Goal: Book appointment/travel/reservation

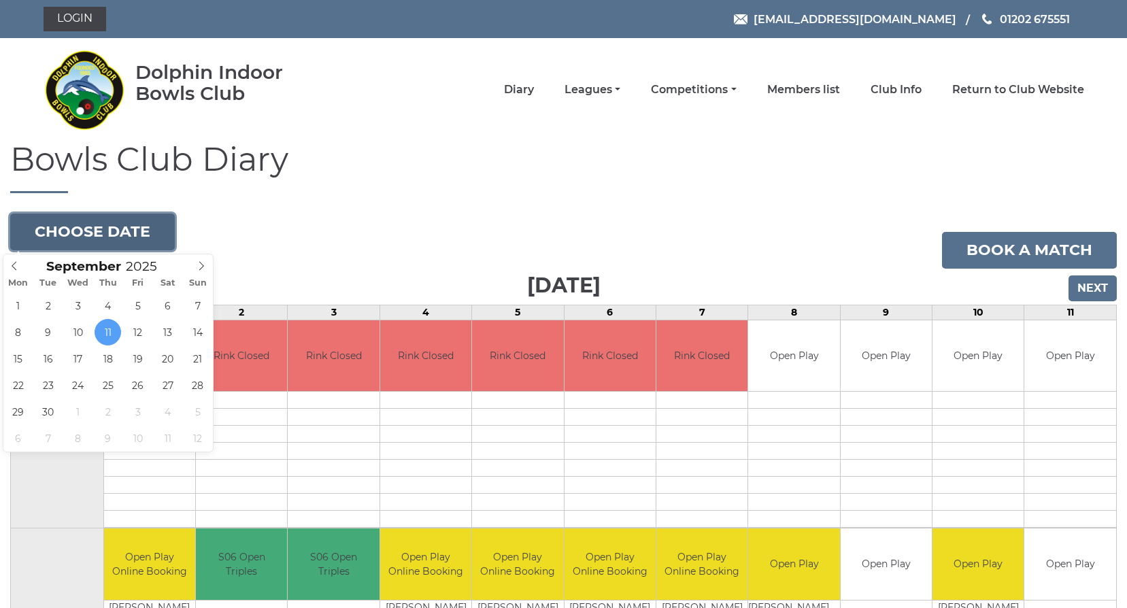
click at [112, 230] on button "Choose date" at bounding box center [92, 232] width 165 height 37
type input "2025-09-25"
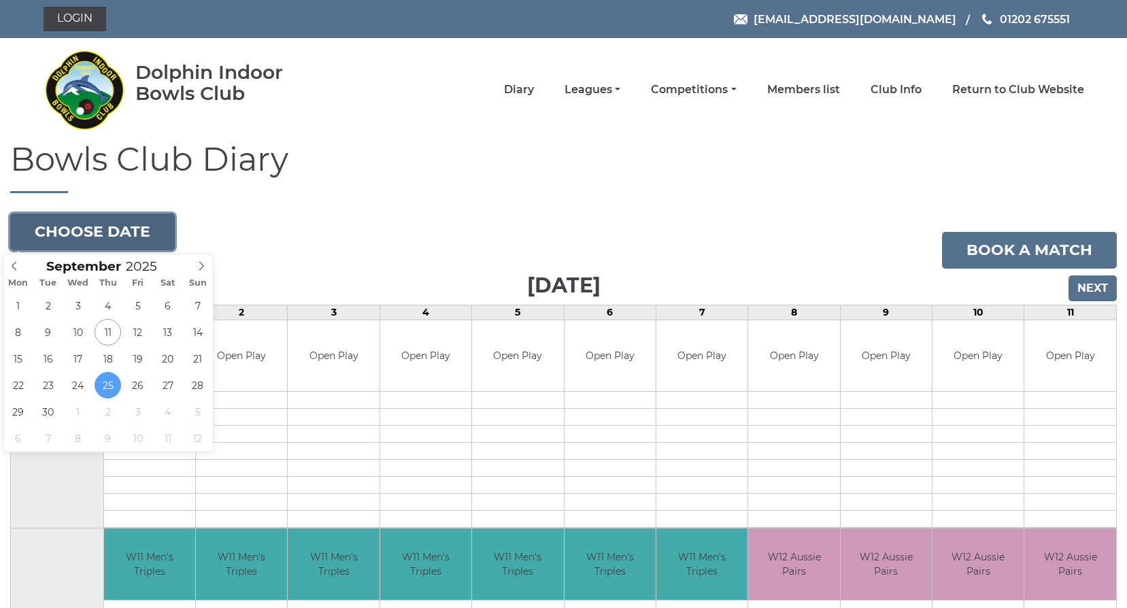
click at [146, 222] on button "Choose date" at bounding box center [92, 232] width 165 height 37
type input "[DATE]"
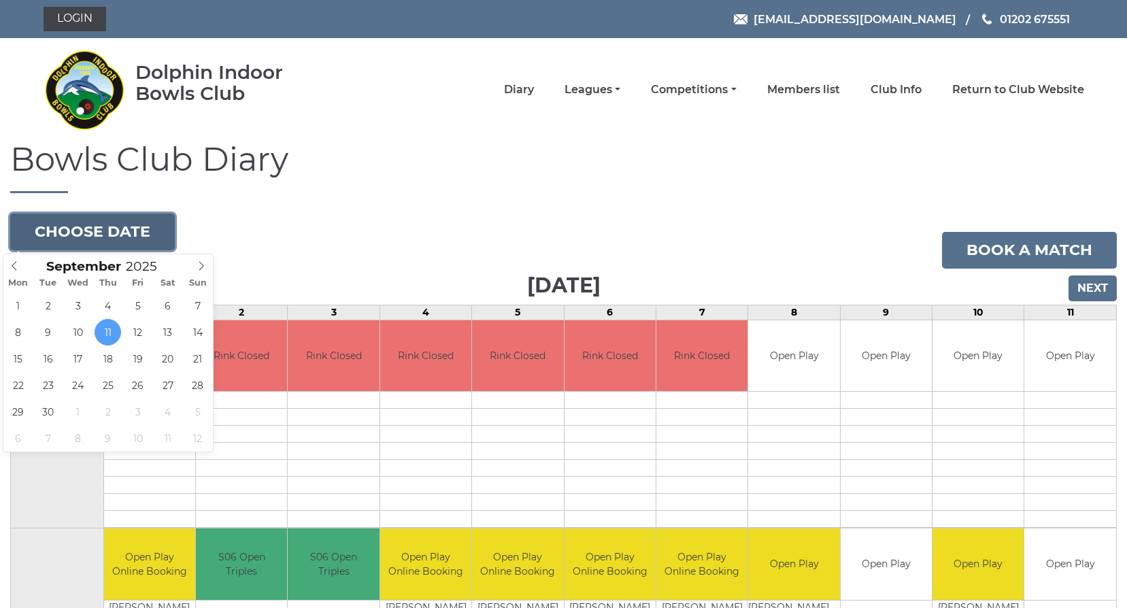
click at [67, 235] on button "Choose date" at bounding box center [92, 232] width 165 height 37
type input "2025-09-15"
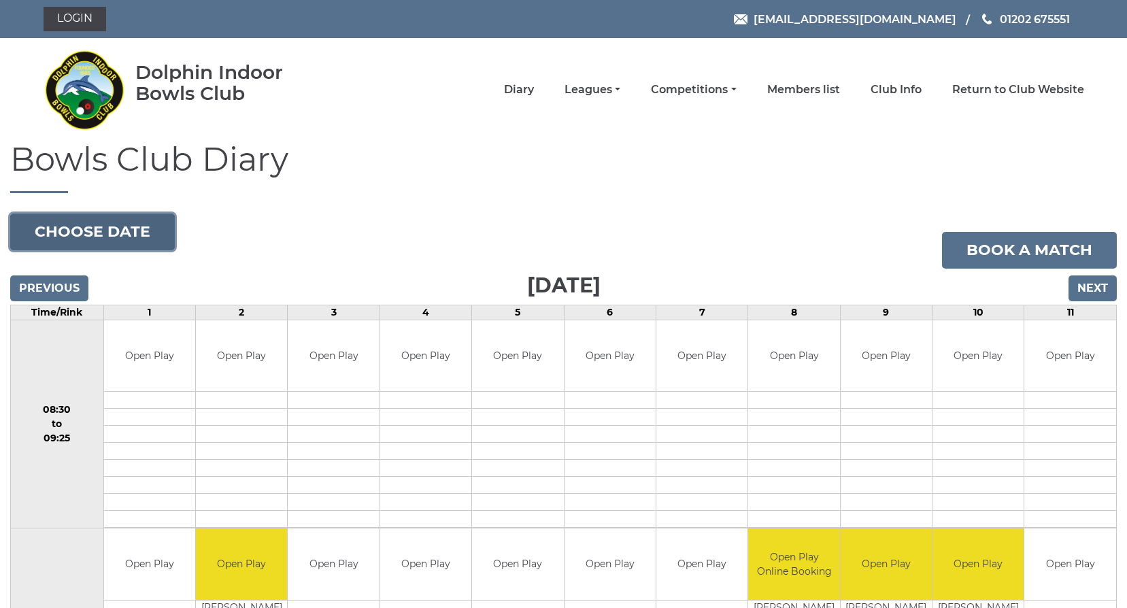
click at [91, 231] on button "Choose date" at bounding box center [92, 232] width 165 height 37
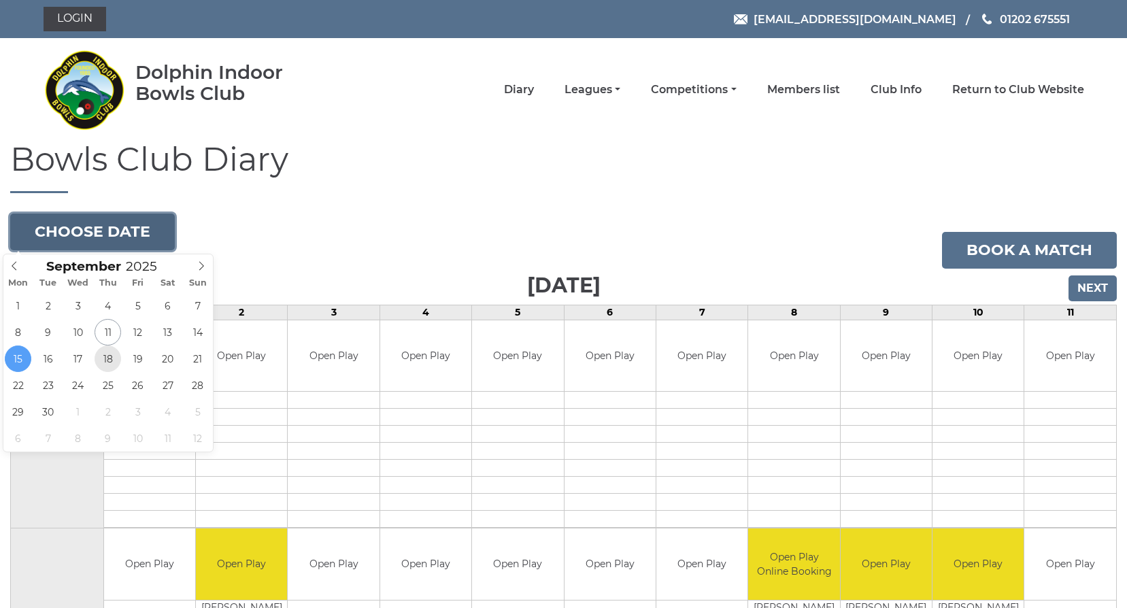
type input "[DATE]"
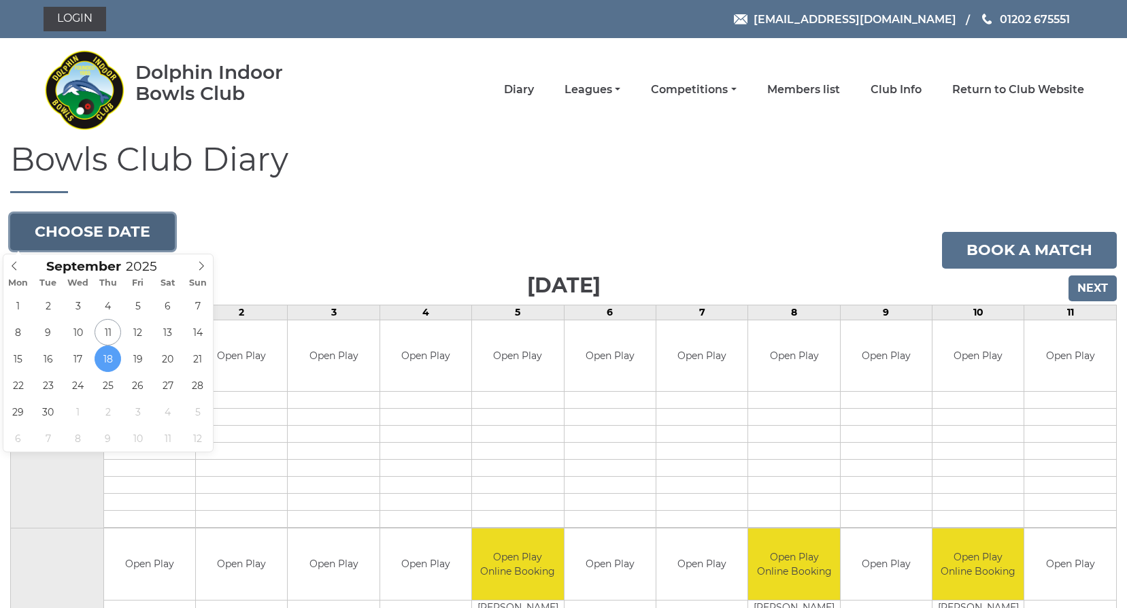
click at [67, 227] on button "Choose date" at bounding box center [92, 232] width 165 height 37
type input "2025-09-22"
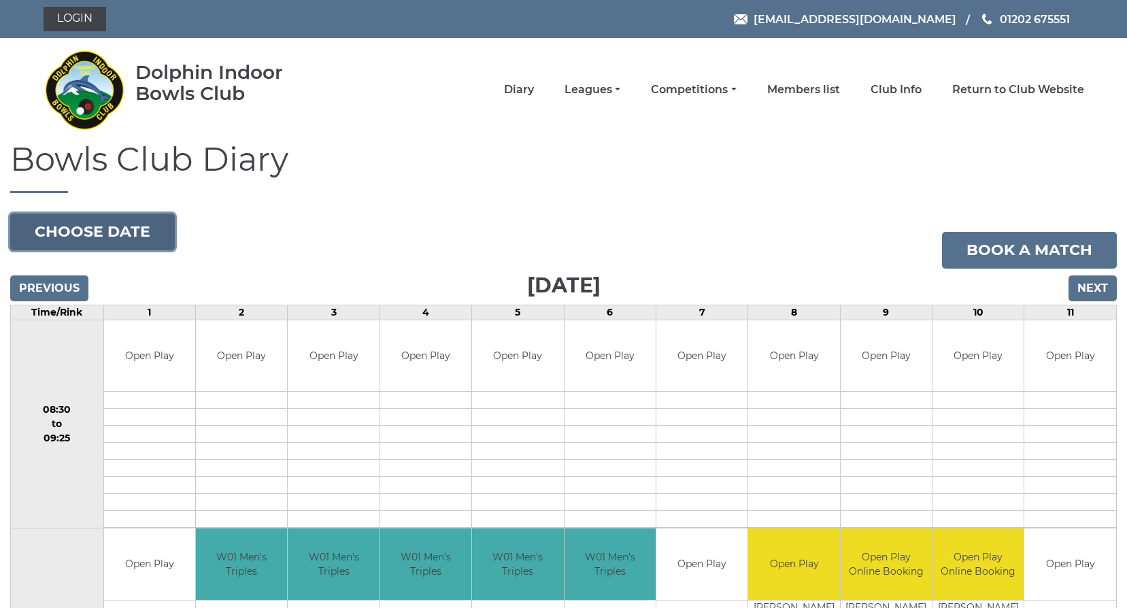
click at [80, 237] on button "Choose date" at bounding box center [92, 232] width 165 height 37
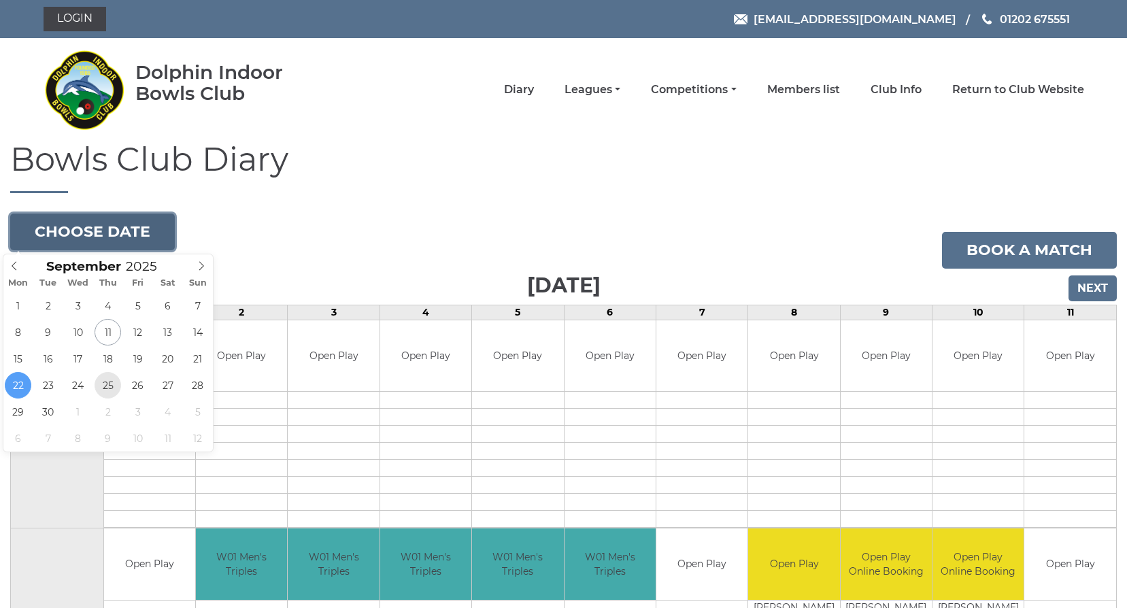
type input "2025-09-25"
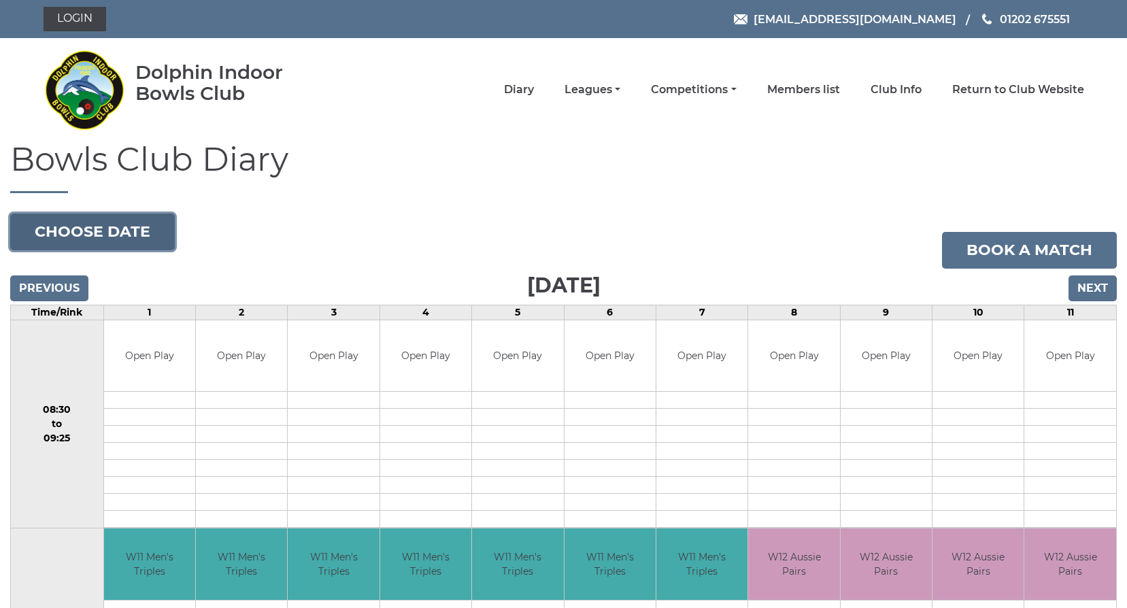
click at [121, 223] on button "Choose date" at bounding box center [92, 232] width 165 height 37
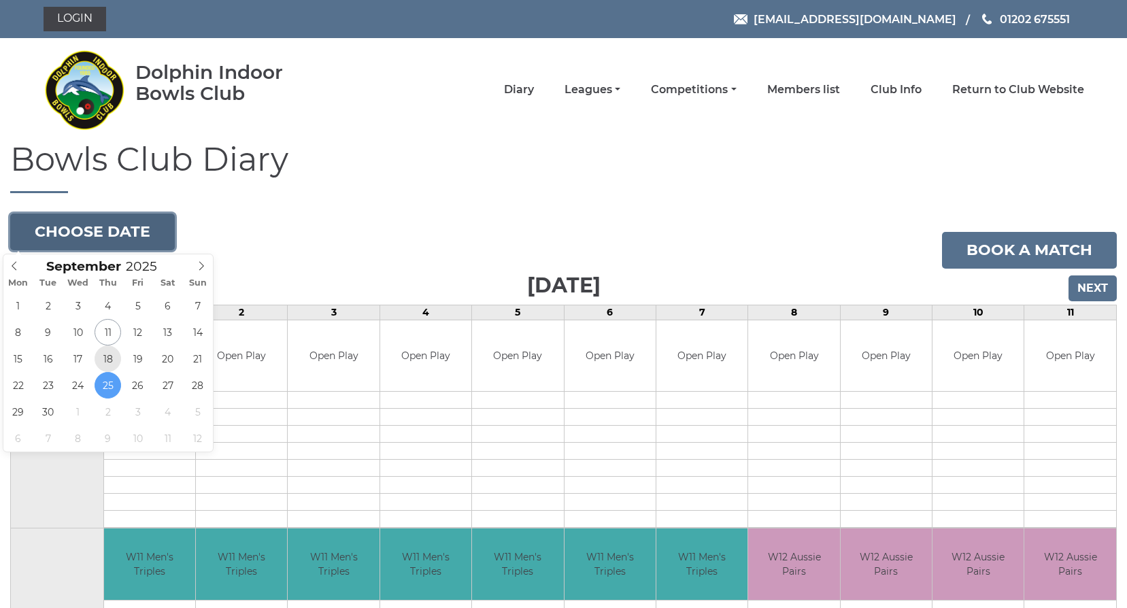
type input "[DATE]"
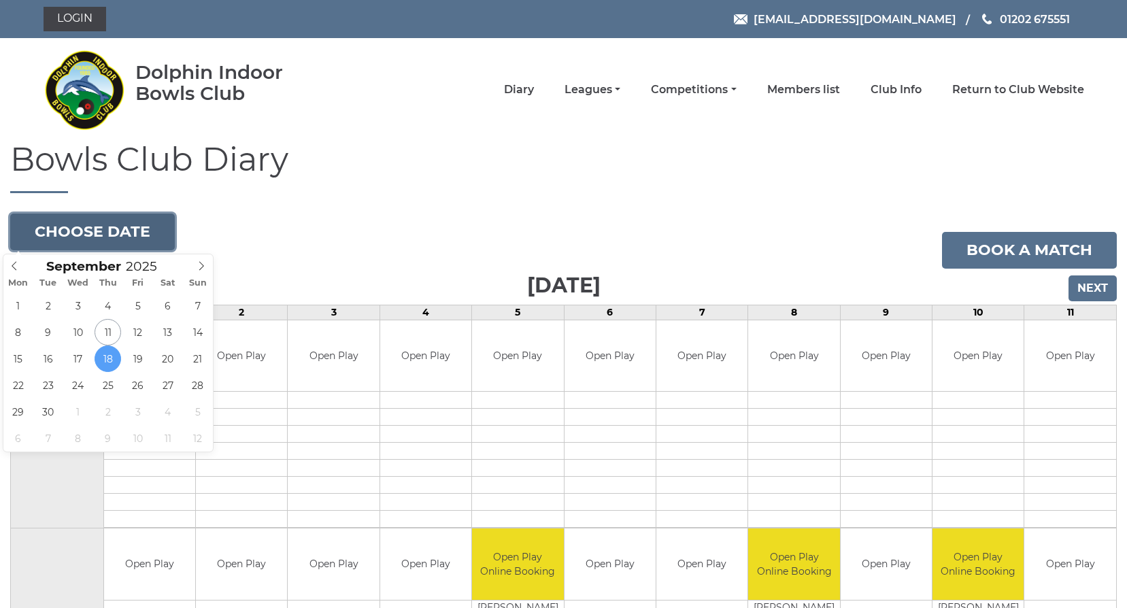
click at [58, 224] on button "Choose date" at bounding box center [92, 232] width 165 height 37
type input "[DATE]"
